Goal: Information Seeking & Learning: Learn about a topic

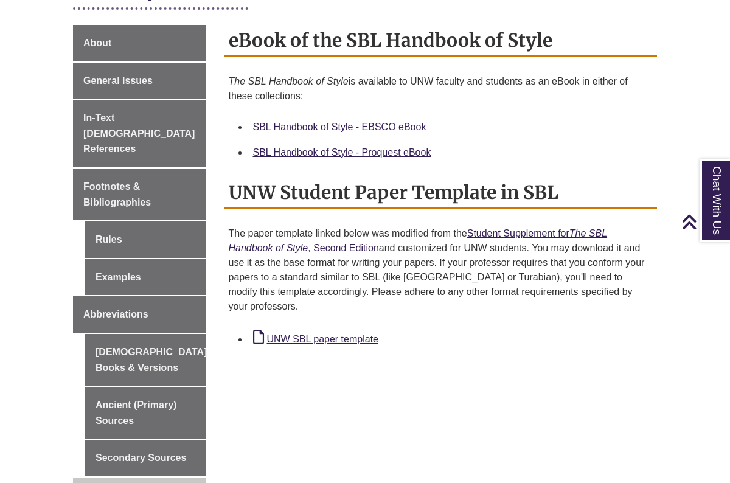
scroll to position [330, 0]
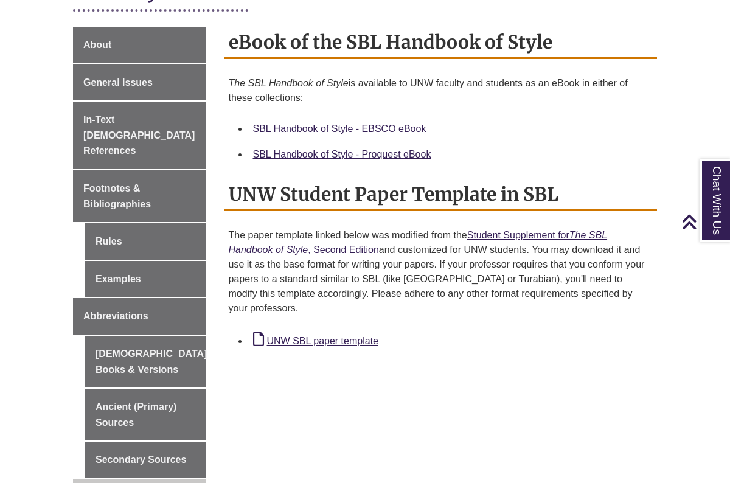
click at [344, 332] on div "UNW SBL paper template" at bounding box center [450, 341] width 395 height 18
click at [344, 336] on link "UNW SBL paper template" at bounding box center [315, 341] width 125 height 10
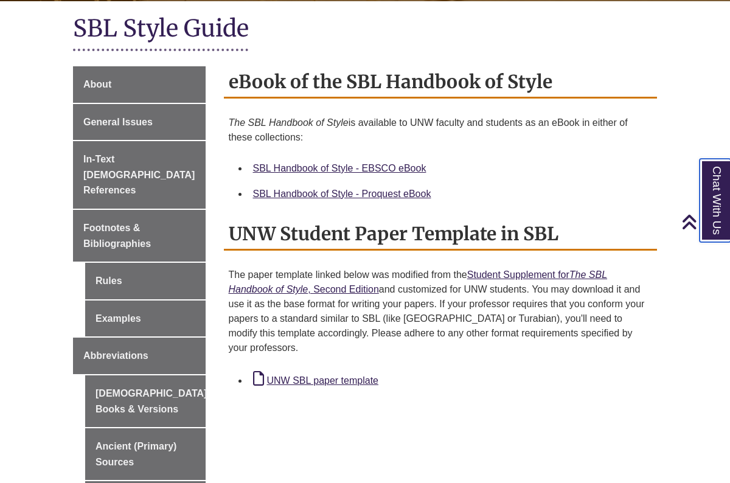
scroll to position [292, 0]
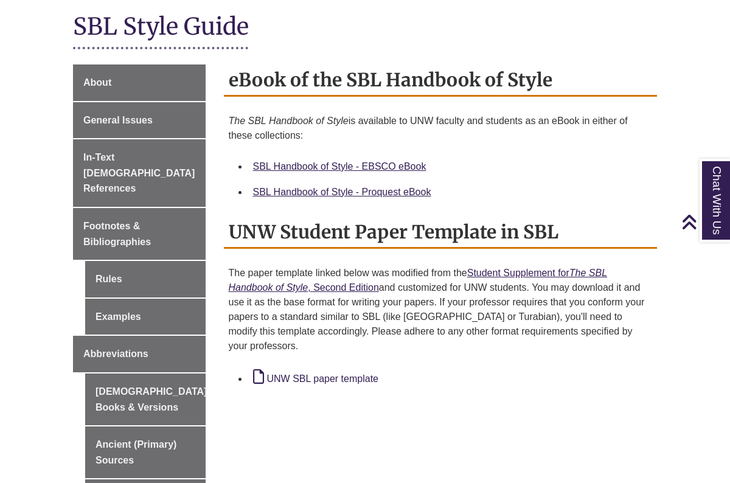
click at [343, 374] on link "UNW SBL paper template" at bounding box center [315, 379] width 125 height 10
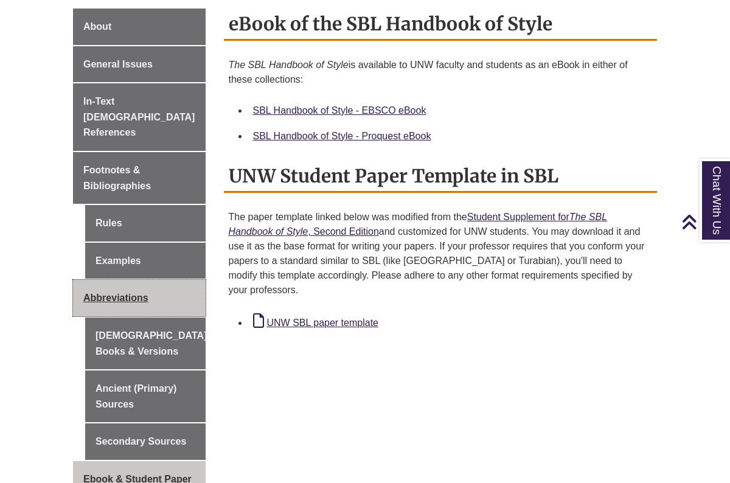
scroll to position [344, 0]
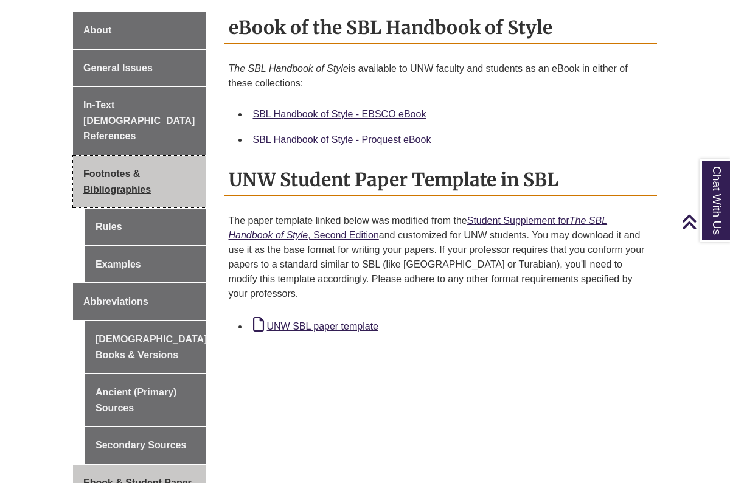
click at [157, 156] on link "Footnotes & Bibliographies" at bounding box center [139, 182] width 133 height 52
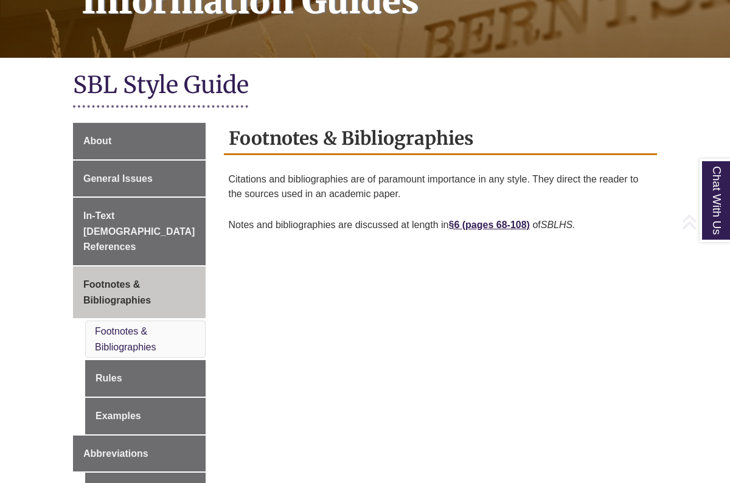
scroll to position [242, 0]
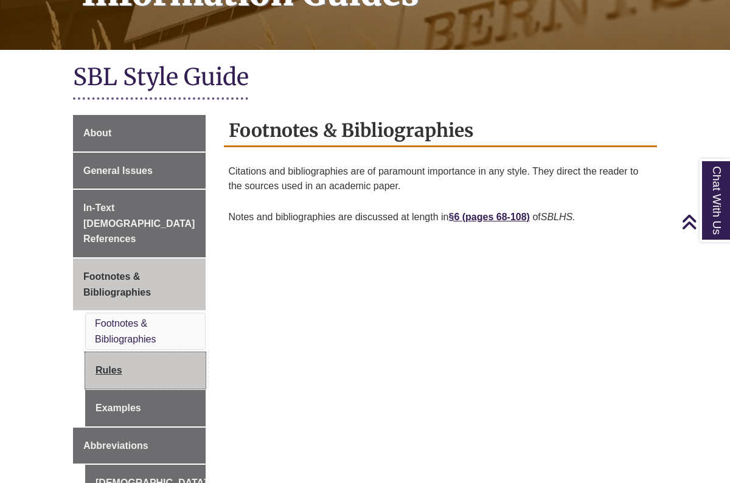
click at [139, 352] on link "Rules" at bounding box center [145, 370] width 120 height 37
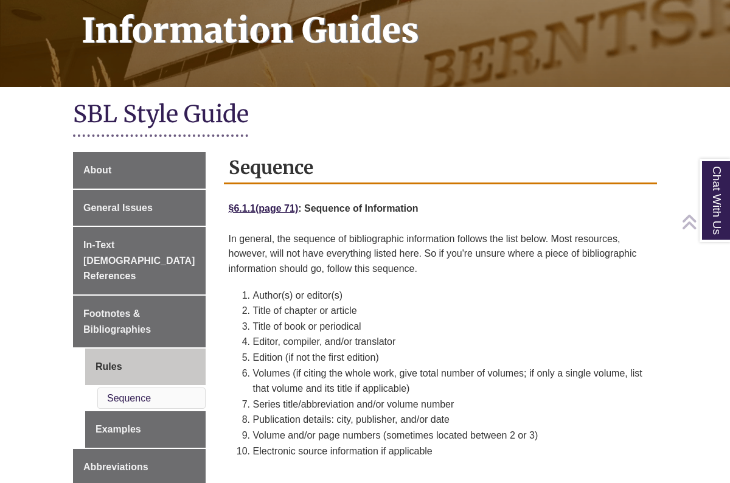
scroll to position [214, 0]
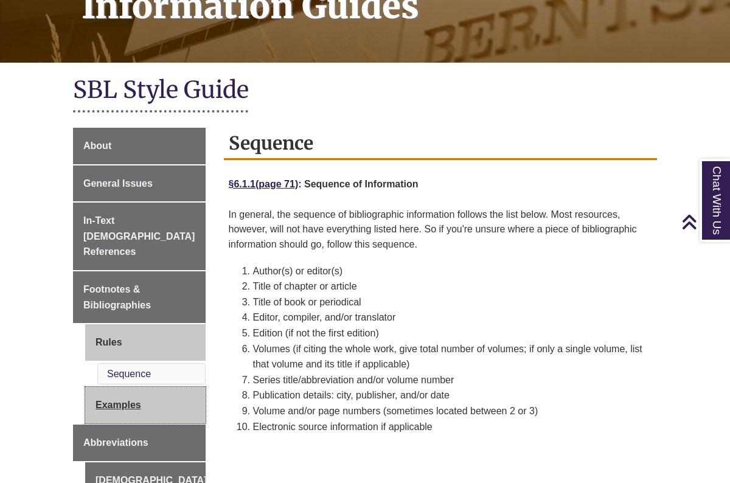
click at [111, 387] on link "Examples" at bounding box center [145, 405] width 120 height 37
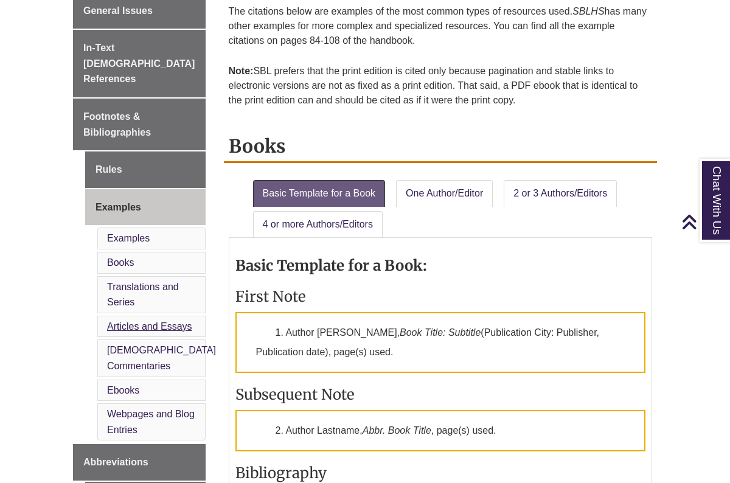
scroll to position [376, 0]
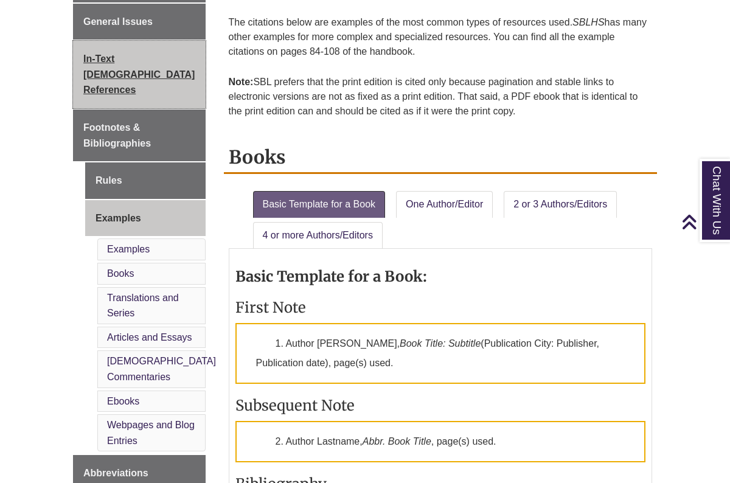
click at [133, 66] on link "In-Text [DEMOGRAPHIC_DATA] References" at bounding box center [139, 75] width 133 height 68
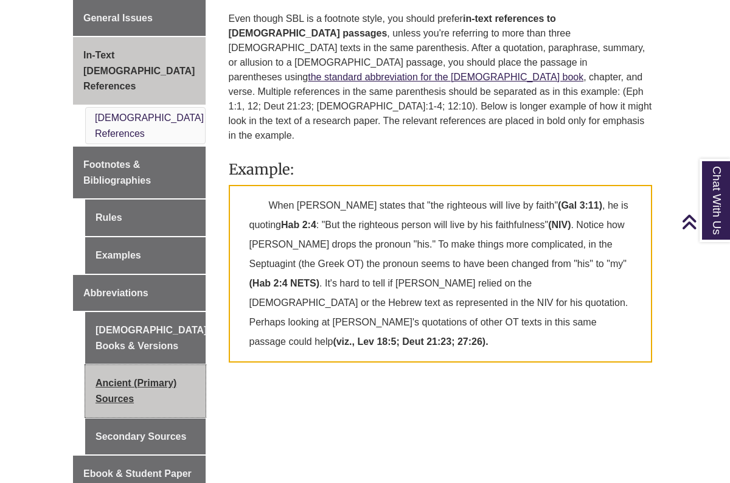
scroll to position [379, 0]
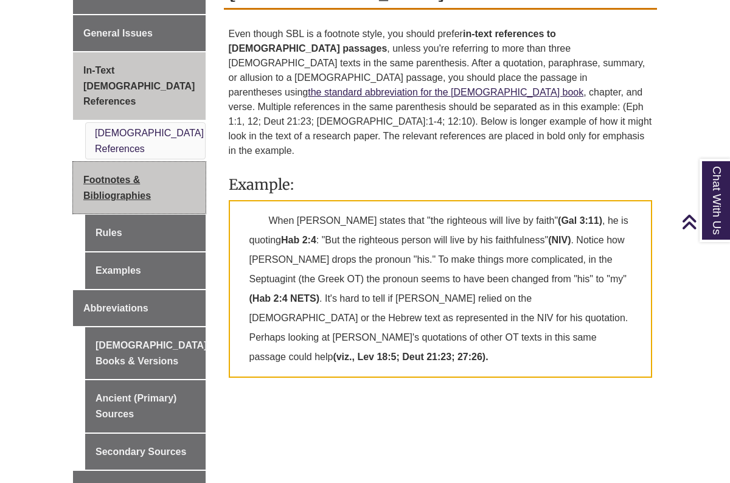
click at [111, 175] on span "Footnotes & Bibliographies" at bounding box center [117, 188] width 68 height 26
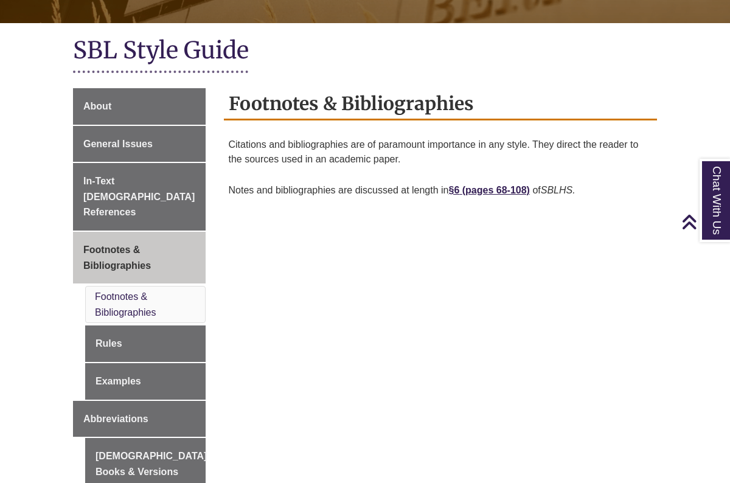
scroll to position [300, 0]
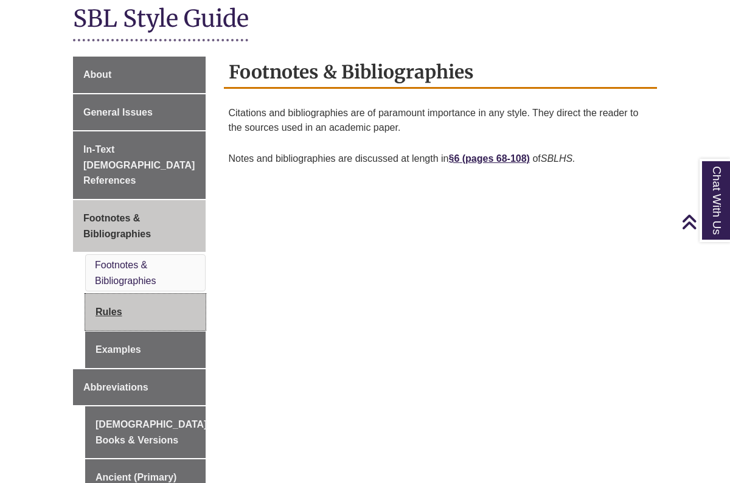
click at [123, 294] on link "Rules" at bounding box center [145, 312] width 120 height 37
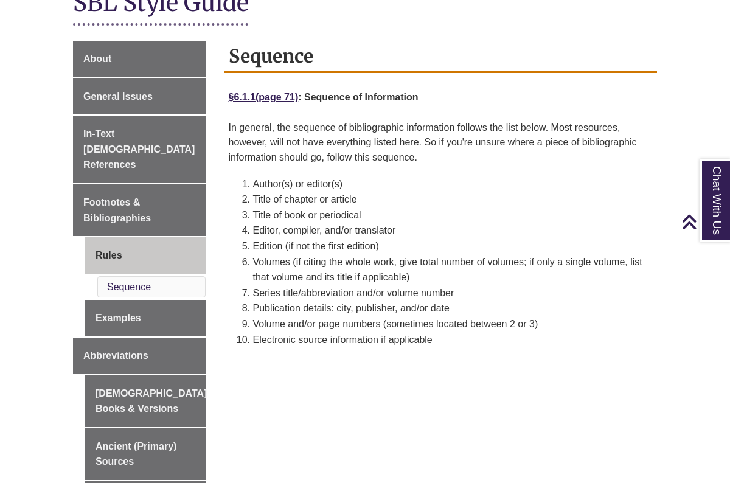
scroll to position [304, 0]
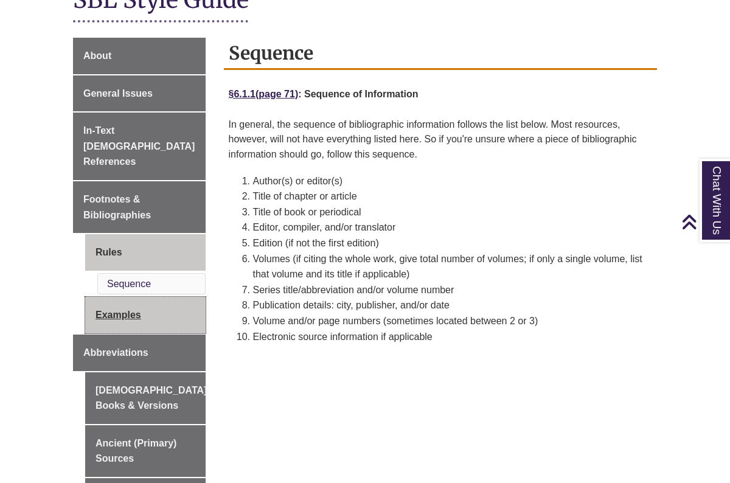
click at [128, 297] on link "Examples" at bounding box center [145, 315] width 120 height 37
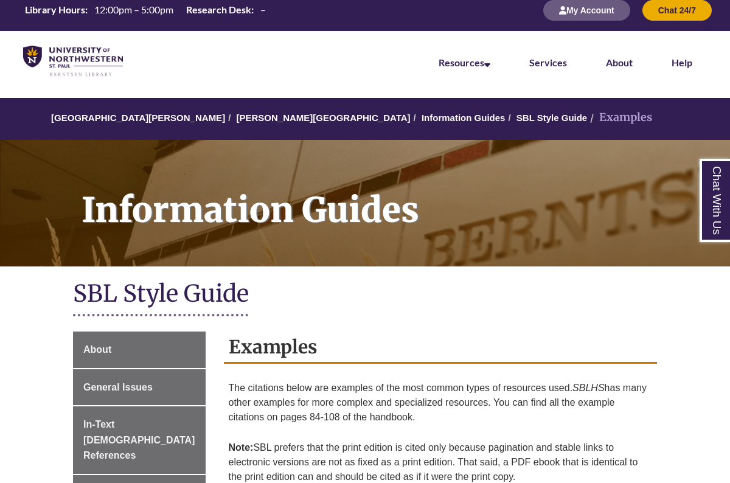
scroll to position [15, 0]
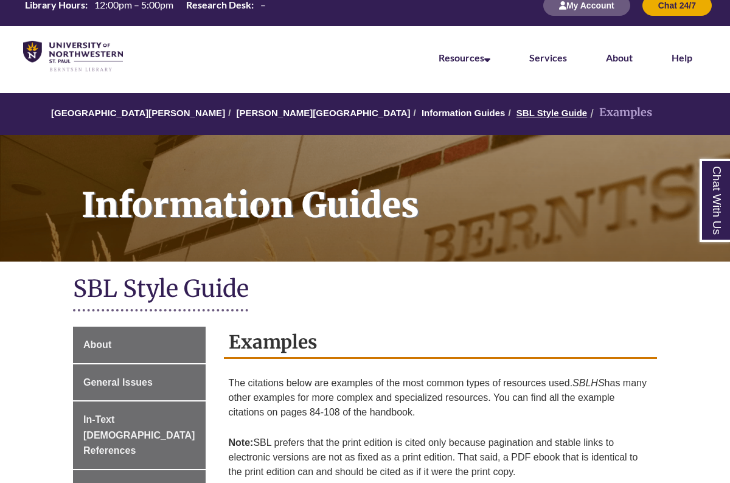
click at [517, 111] on link "SBL Style Guide" at bounding box center [552, 113] width 71 height 10
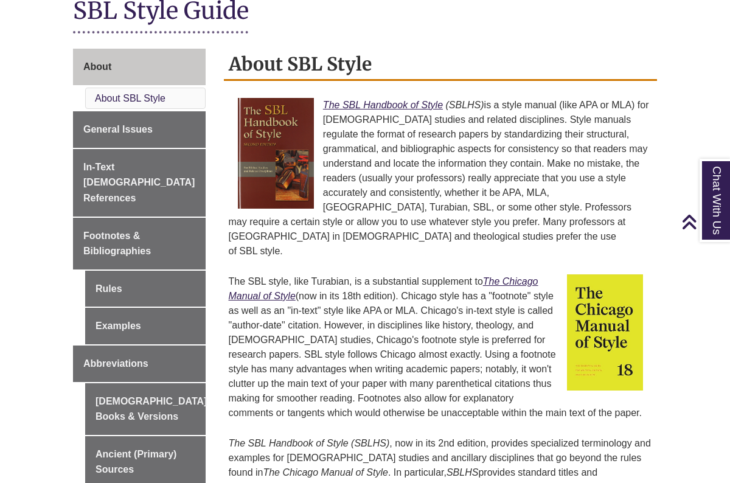
scroll to position [285, 0]
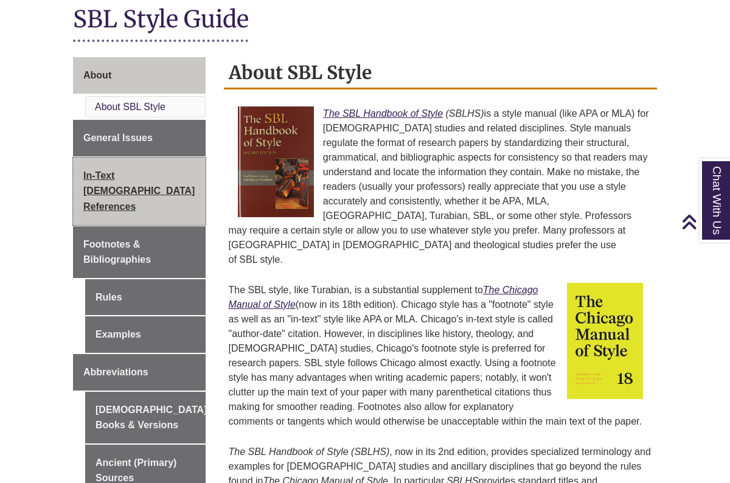
click at [134, 170] on span "In-Text [DEMOGRAPHIC_DATA] References" at bounding box center [138, 190] width 111 height 41
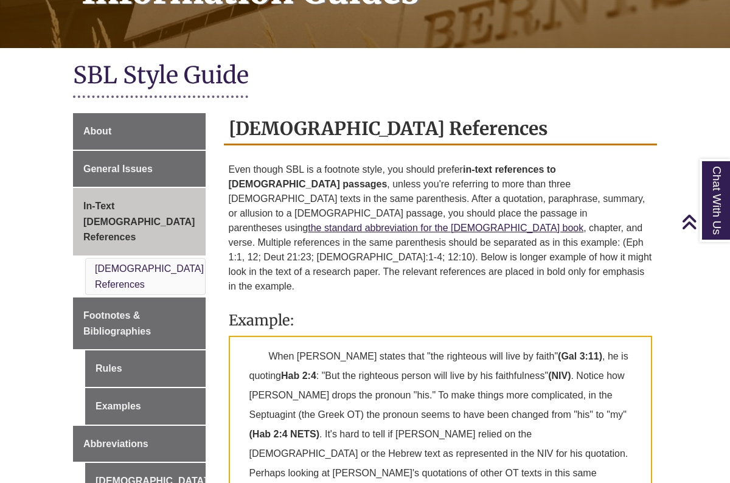
scroll to position [199, 0]
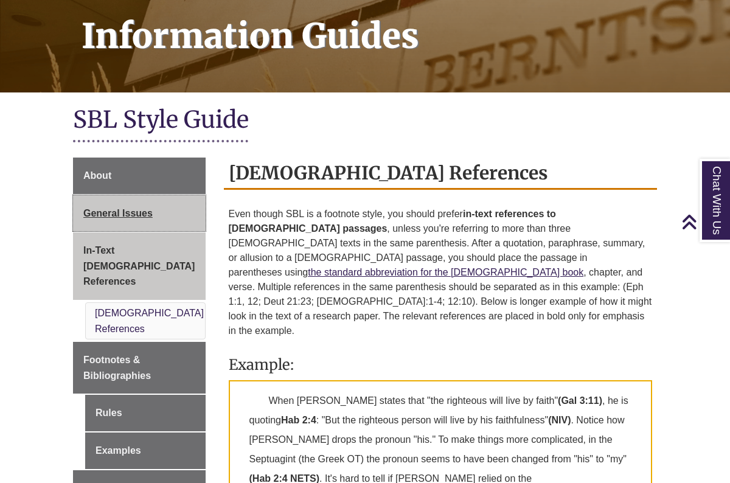
click at [130, 208] on span "General Issues" at bounding box center [117, 213] width 69 height 10
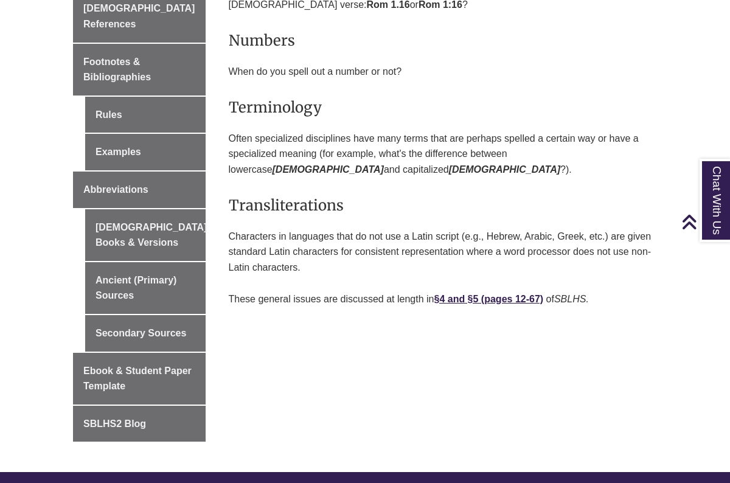
scroll to position [451, 0]
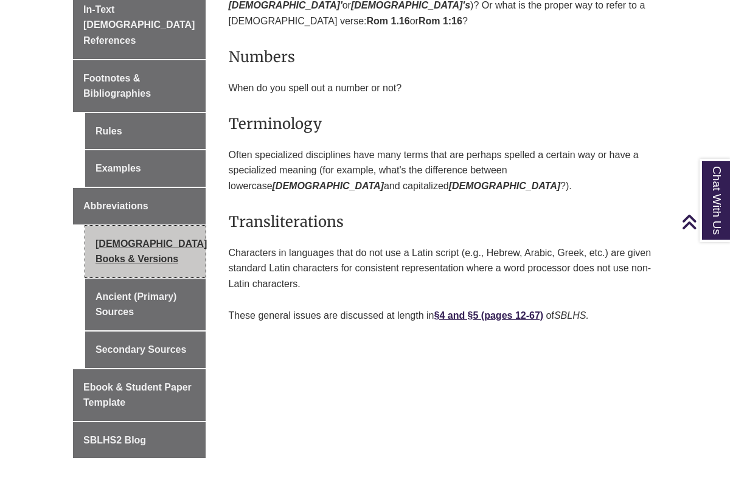
click at [147, 243] on link "[DEMOGRAPHIC_DATA] Books & Versions" at bounding box center [145, 252] width 120 height 52
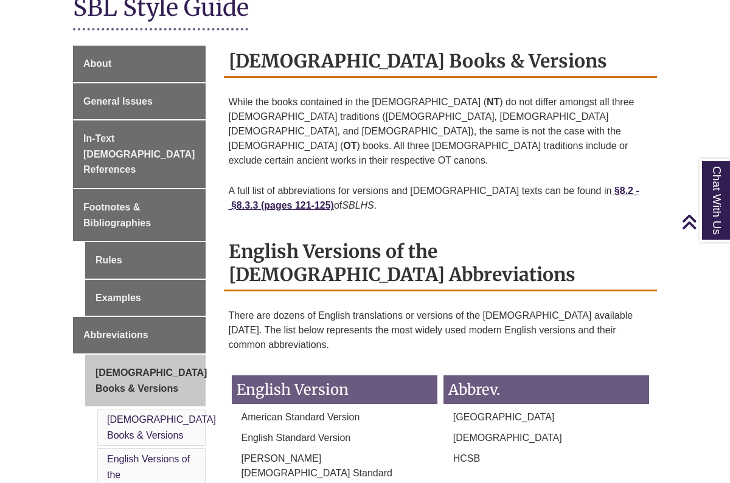
scroll to position [310, 0]
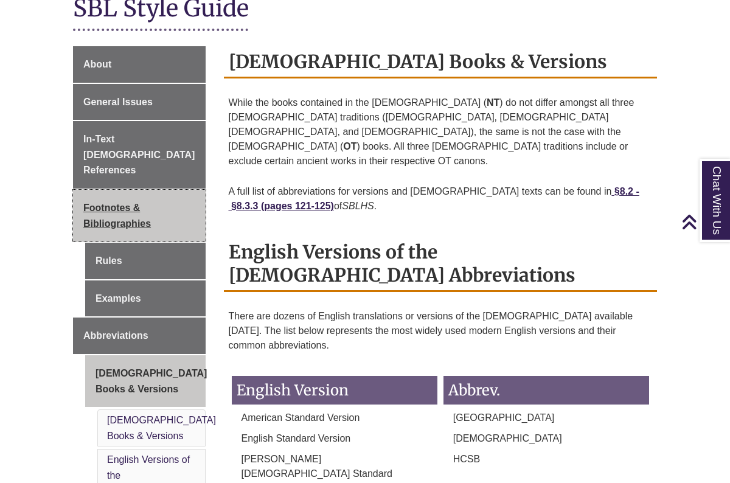
click at [127, 197] on link "Footnotes & Bibliographies" at bounding box center [139, 216] width 133 height 52
